Goal: Information Seeking & Learning: Find specific fact

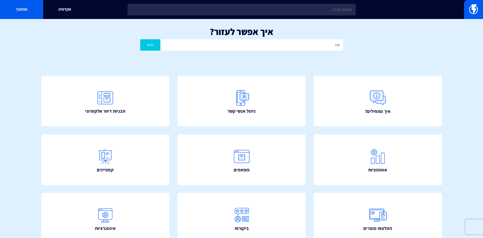
type input "שופיפיי"
click at [140, 39] on button "חפש" at bounding box center [150, 44] width 20 height 11
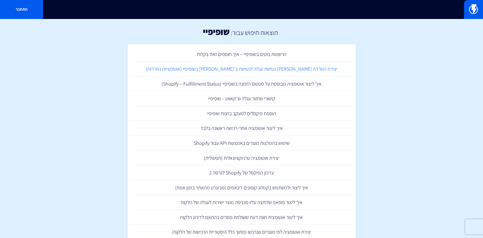
click at [277, 70] on link "יצירת הפרדה [PERSON_NAME] נטישת עגלה לנטישת צ'[PERSON_NAME] בשופיפיי (אוטומציות…" at bounding box center [241, 69] width 223 height 15
click at [266, 100] on link "קישורי שחזור עגלה וצ'קאווט – שופיפיי" at bounding box center [241, 98] width 223 height 15
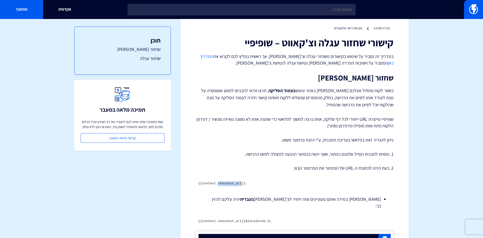
drag, startPoint x: 218, startPoint y: 184, endPoint x: 241, endPoint y: 183, distance: 23.4
click at [241, 183] on code "{{context.checkout_url}}" at bounding box center [221, 184] width 47 height 4
copy code "checkout_url"
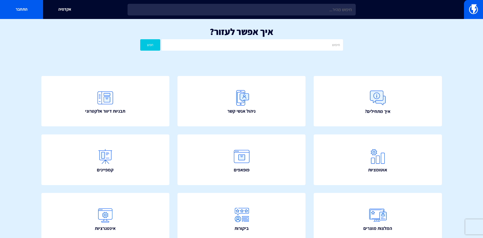
drag, startPoint x: 305, startPoint y: 59, endPoint x: 304, endPoint y: 48, distance: 10.4
click at [305, 58] on div "איך אפשר לעזור? חפש" at bounding box center [241, 40] width 483 height 42
click at [304, 43] on input "text" at bounding box center [251, 44] width 181 height 11
type input "שופיפיי"
click at [140, 39] on button "חפש" at bounding box center [150, 44] width 20 height 11
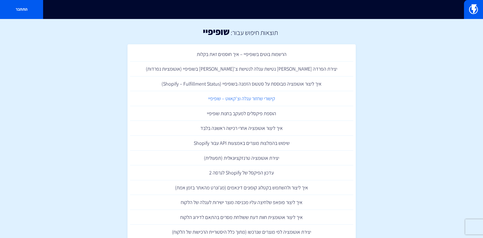
click at [249, 99] on link "קישורי שחזור עגלה וצ'קאווט – שופיפיי" at bounding box center [241, 98] width 223 height 15
